Goal: Information Seeking & Learning: Find specific fact

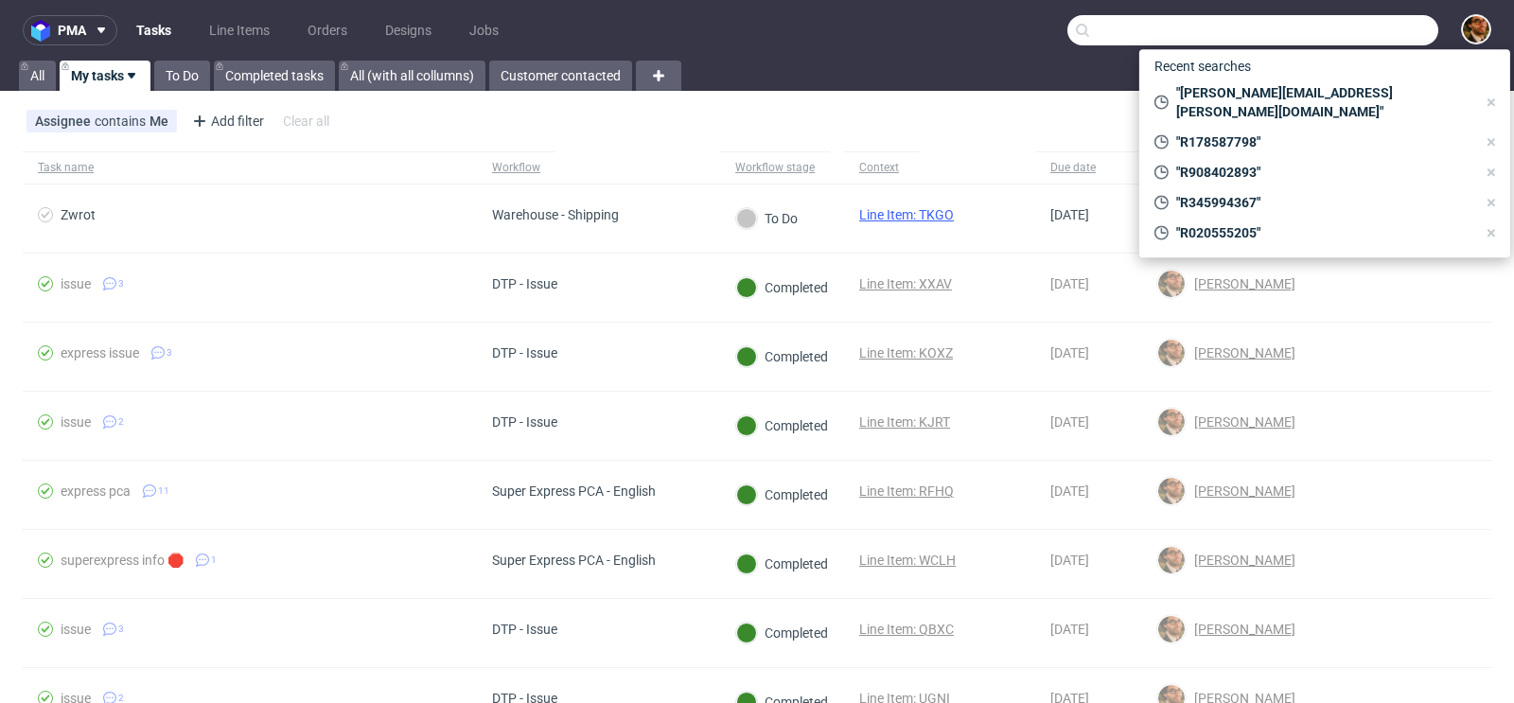
click at [1315, 22] on input "text" at bounding box center [1252, 30] width 371 height 30
paste input "[EMAIL_ADDRESS][DOMAIN_NAME]"
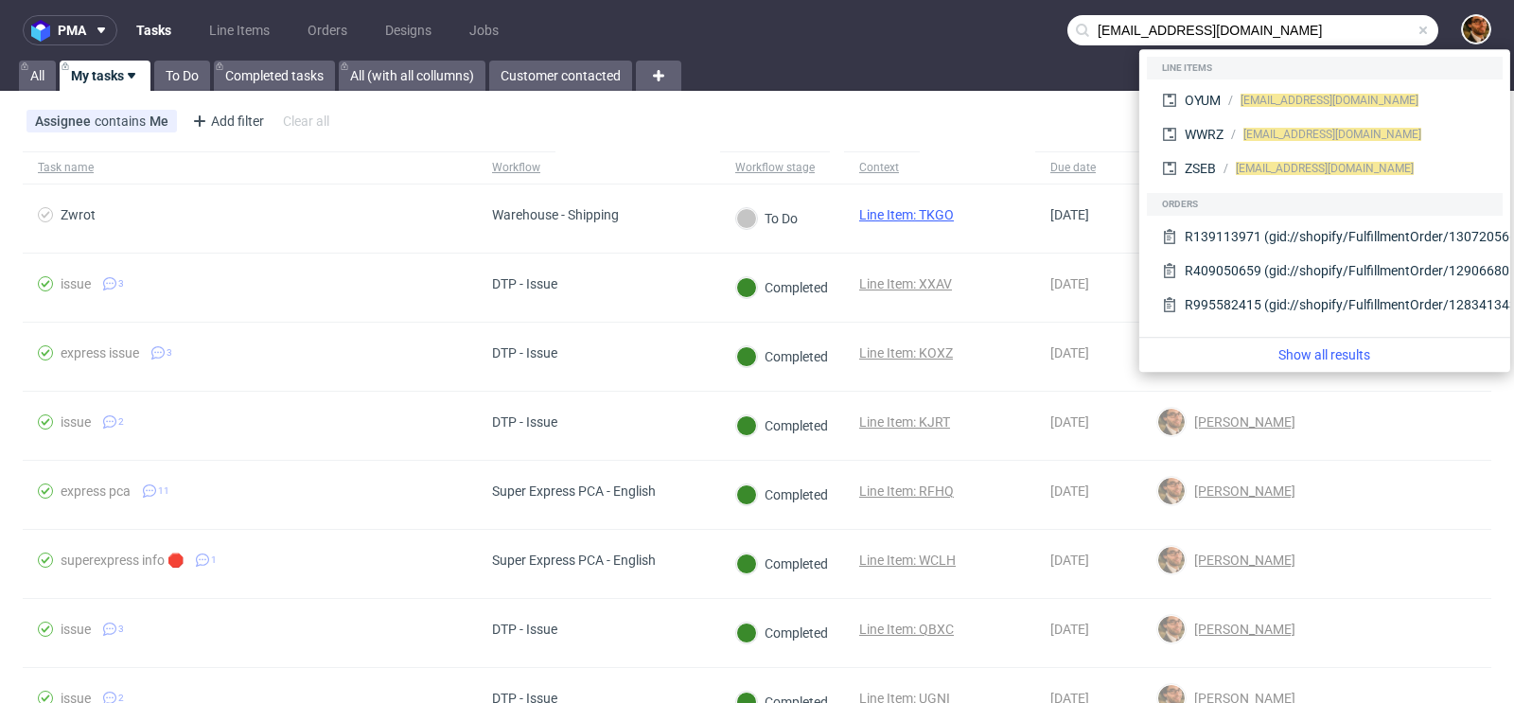
type input "[EMAIL_ADDRESS][DOMAIN_NAME]"
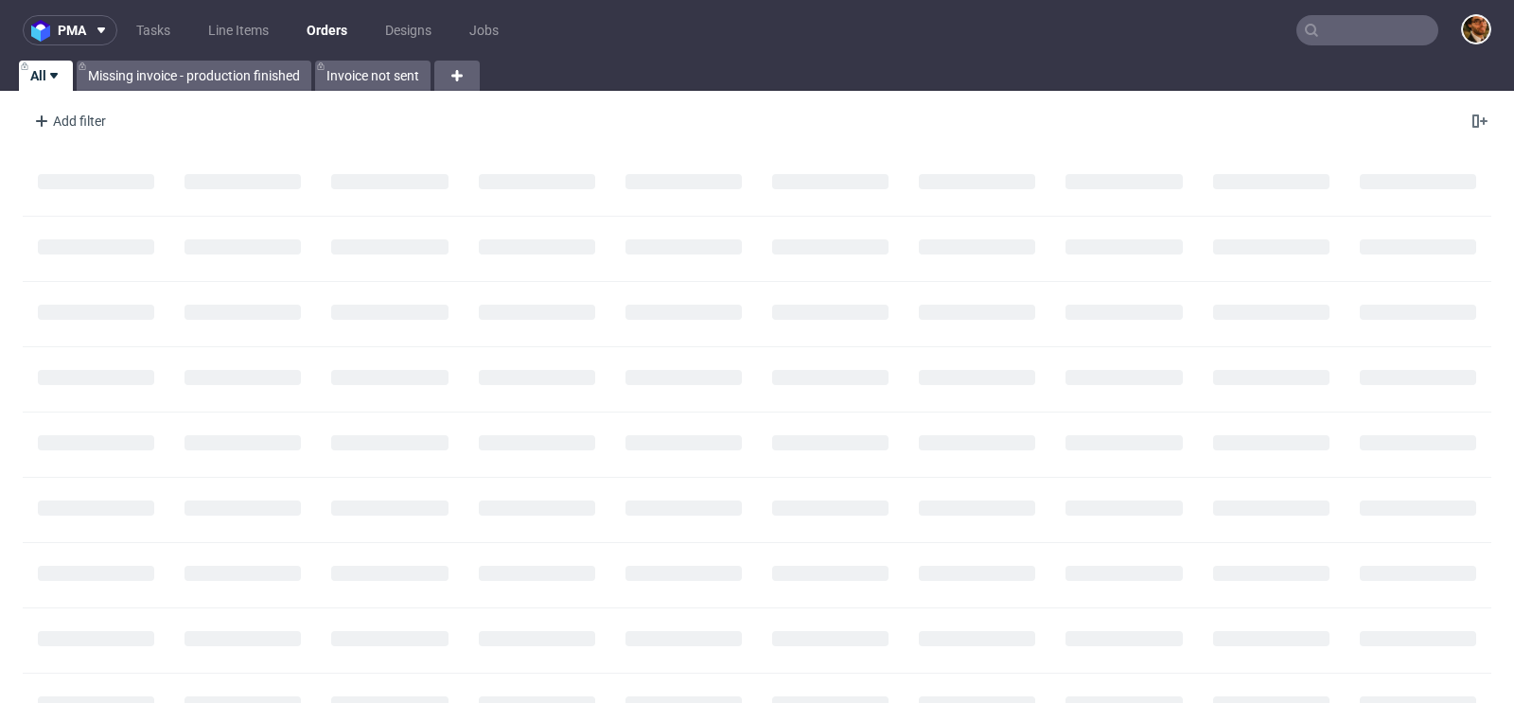
click at [1328, 29] on input "text" at bounding box center [1368, 30] width 142 height 30
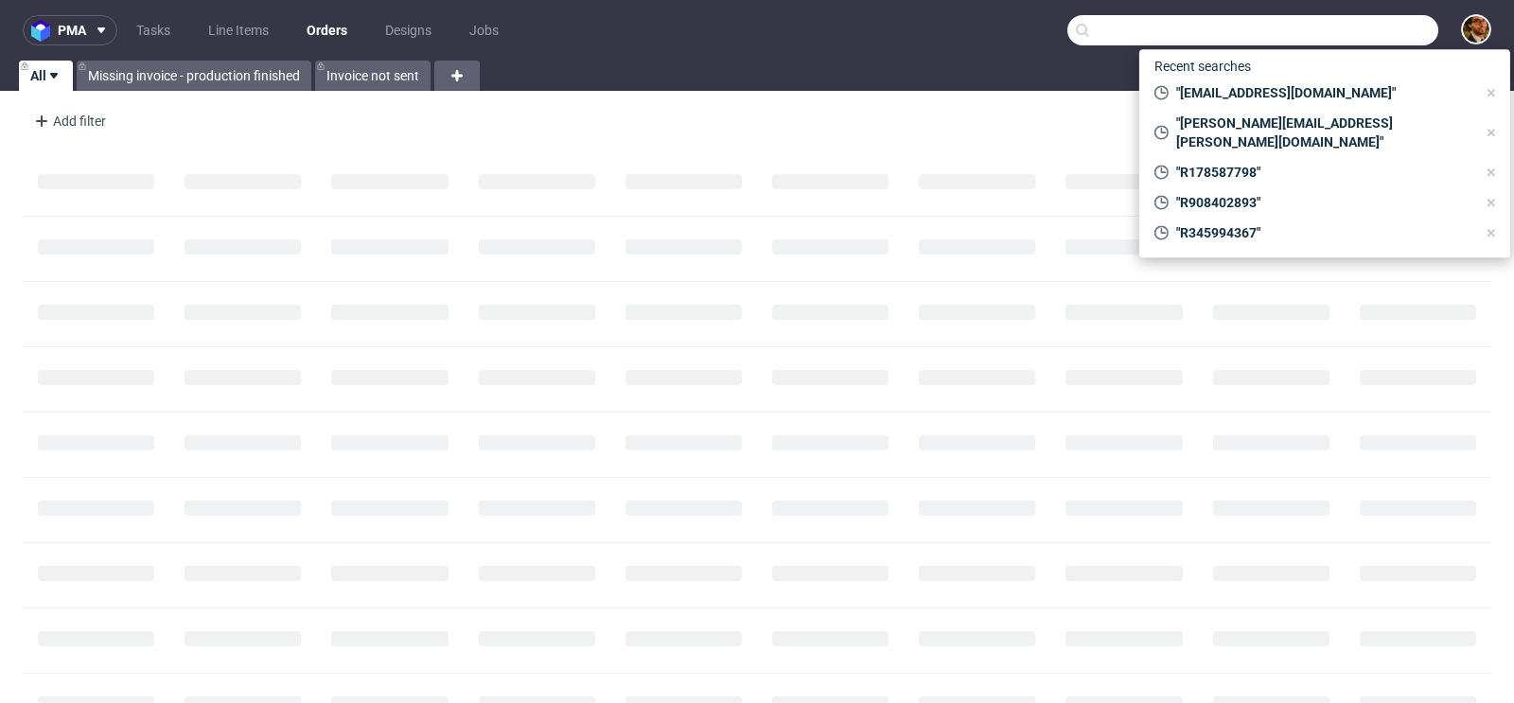
paste input "[EMAIL_ADDRESS][DOMAIN_NAME]"
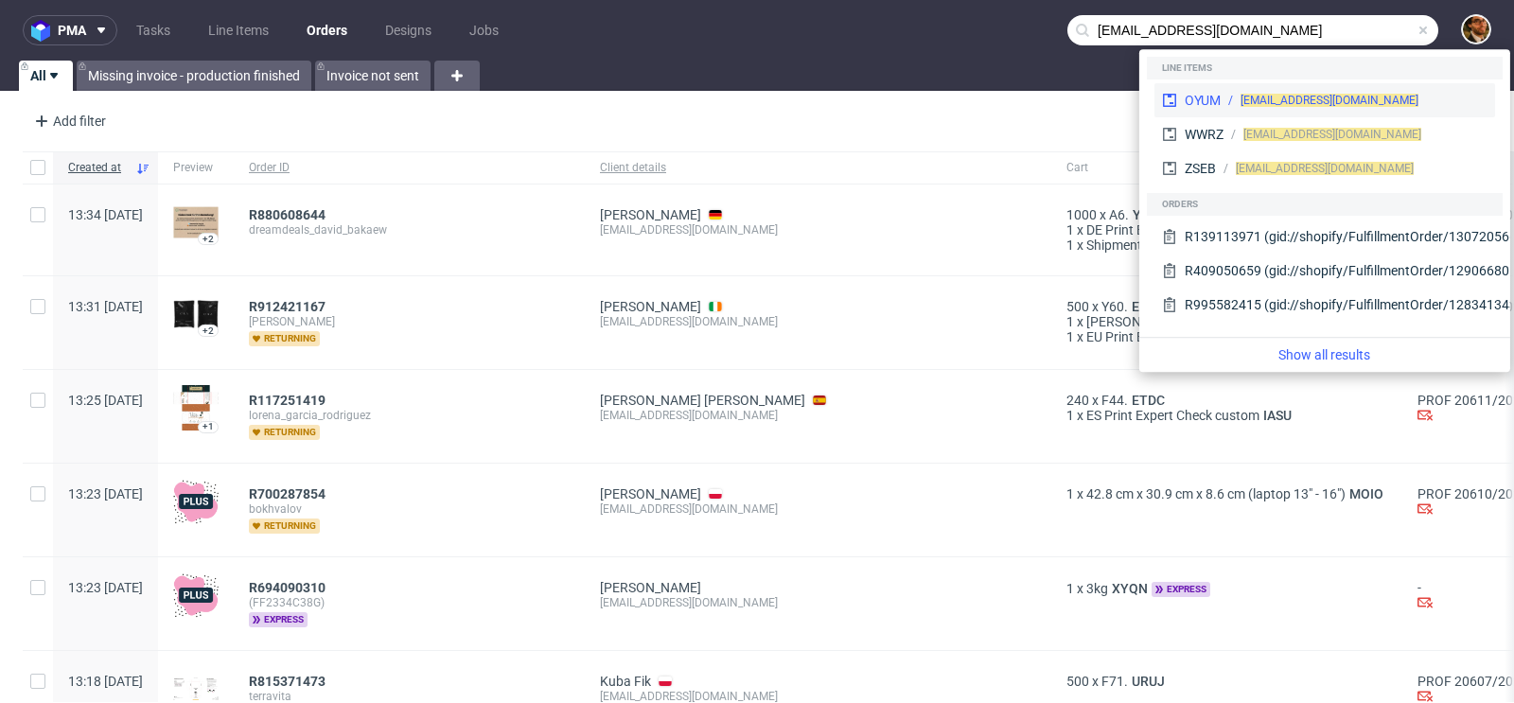
type input "[EMAIL_ADDRESS][DOMAIN_NAME]"
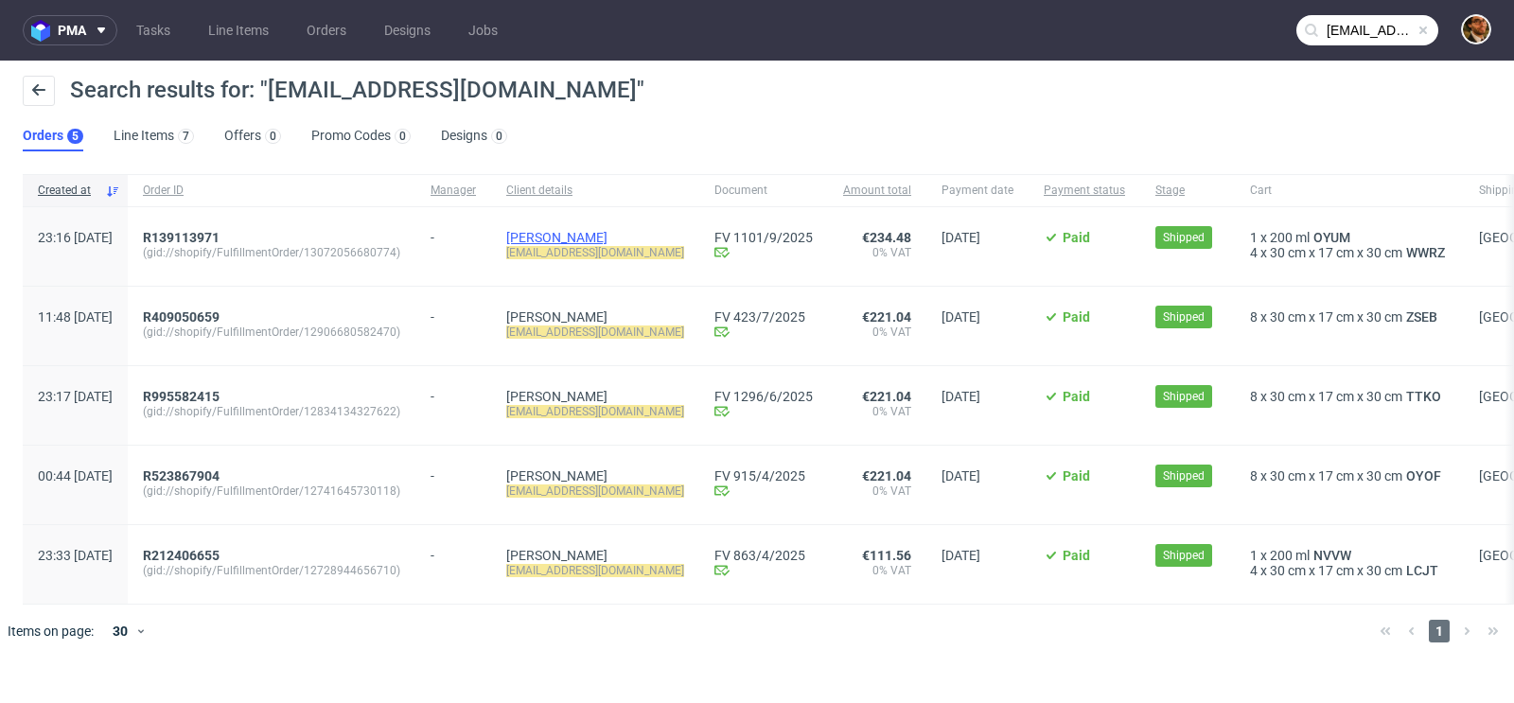
click at [580, 238] on link "[PERSON_NAME]" at bounding box center [556, 237] width 101 height 15
click at [590, 236] on link "[PERSON_NAME]" at bounding box center [556, 237] width 101 height 15
